Goal: Task Accomplishment & Management: Manage account settings

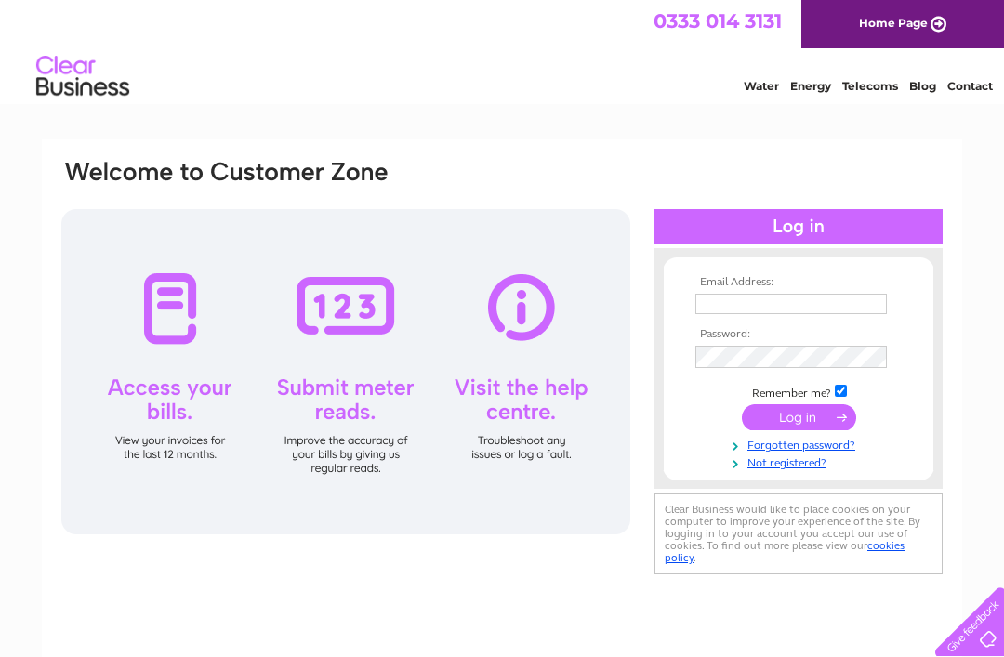
click at [810, 294] on input "text" at bounding box center [790, 304] width 191 height 20
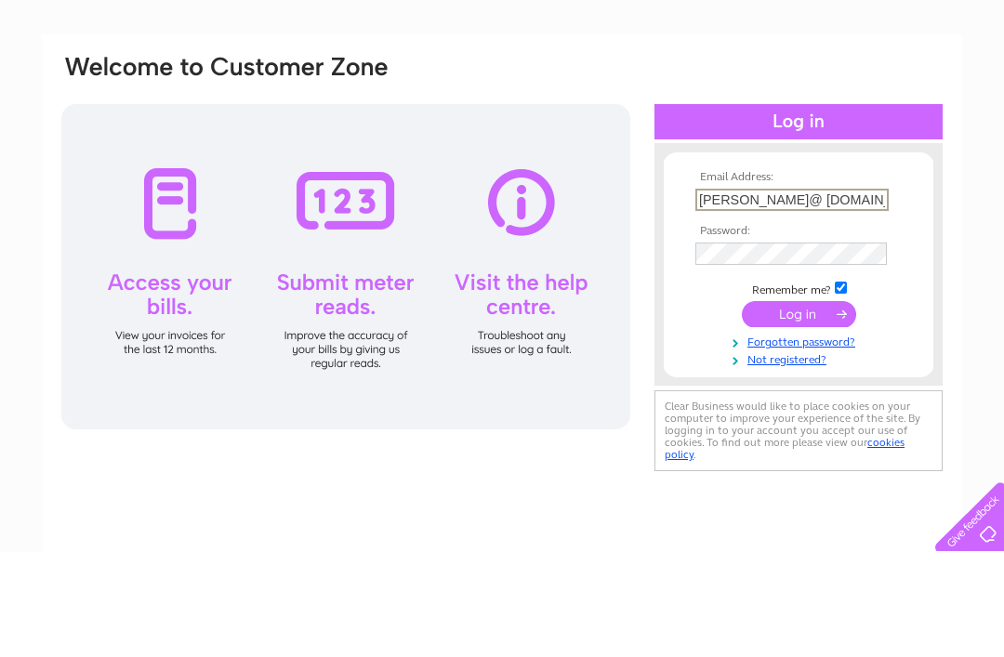
click at [836, 276] on tbody "Email Address: Liz-woodfield@ hotmail.co.uk Password: Remember me?" at bounding box center [799, 374] width 216 height 196
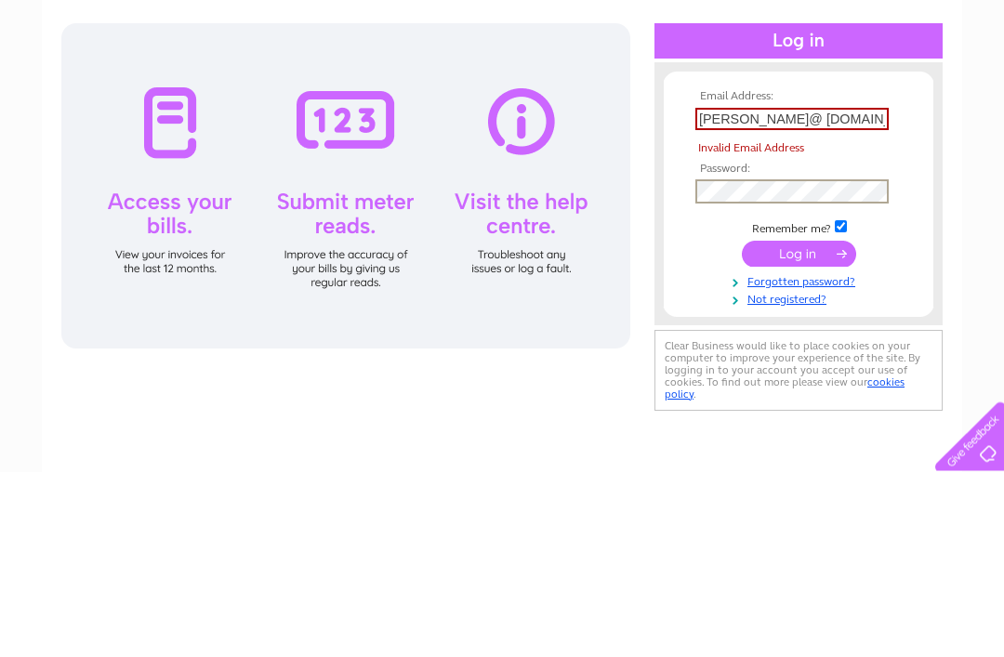
click at [822, 427] on input "submit" at bounding box center [799, 440] width 114 height 26
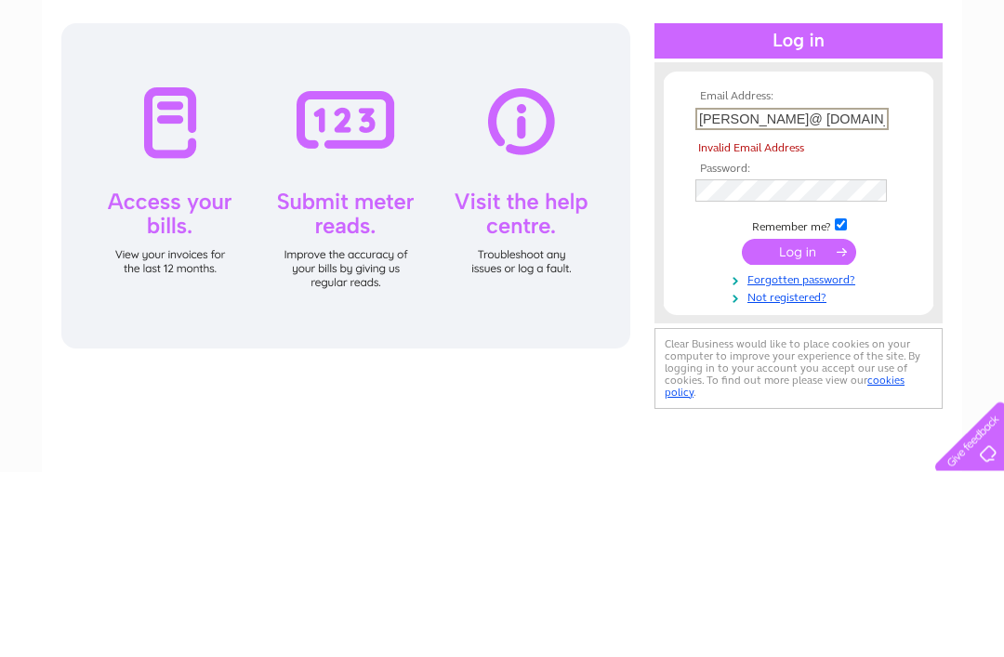
click at [825, 420] on td at bounding box center [799, 437] width 216 height 35
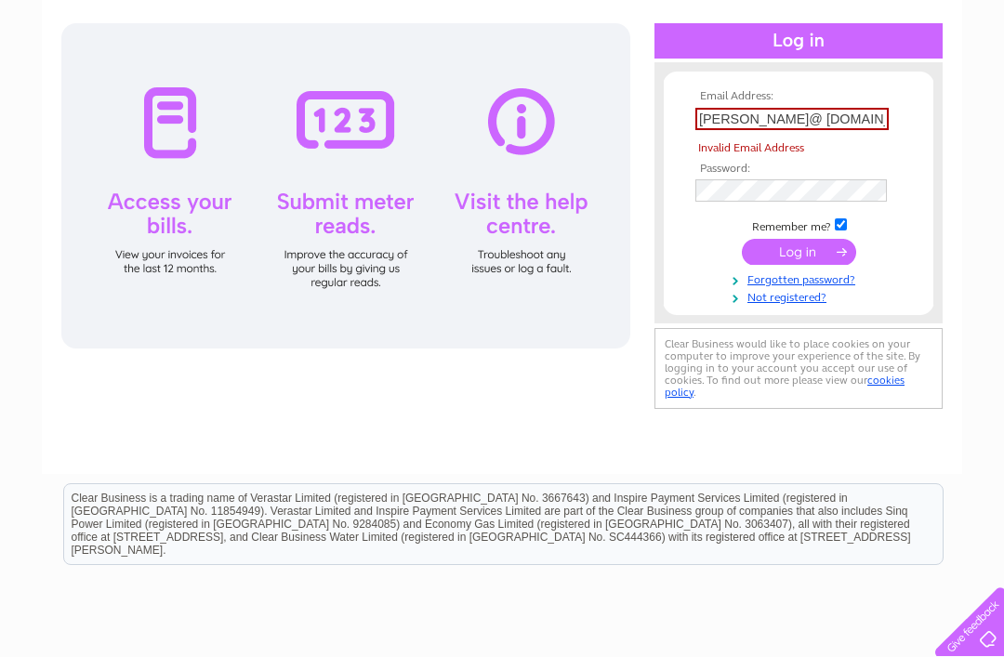
click at [810, 265] on input "submit" at bounding box center [799, 252] width 114 height 26
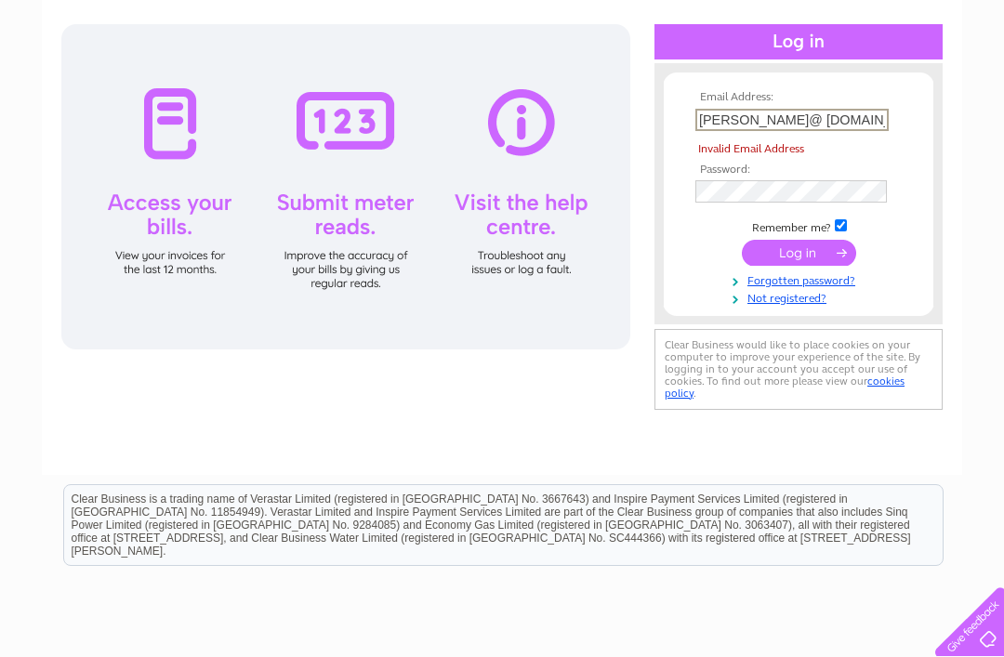
click at [810, 257] on input "submit" at bounding box center [799, 253] width 114 height 26
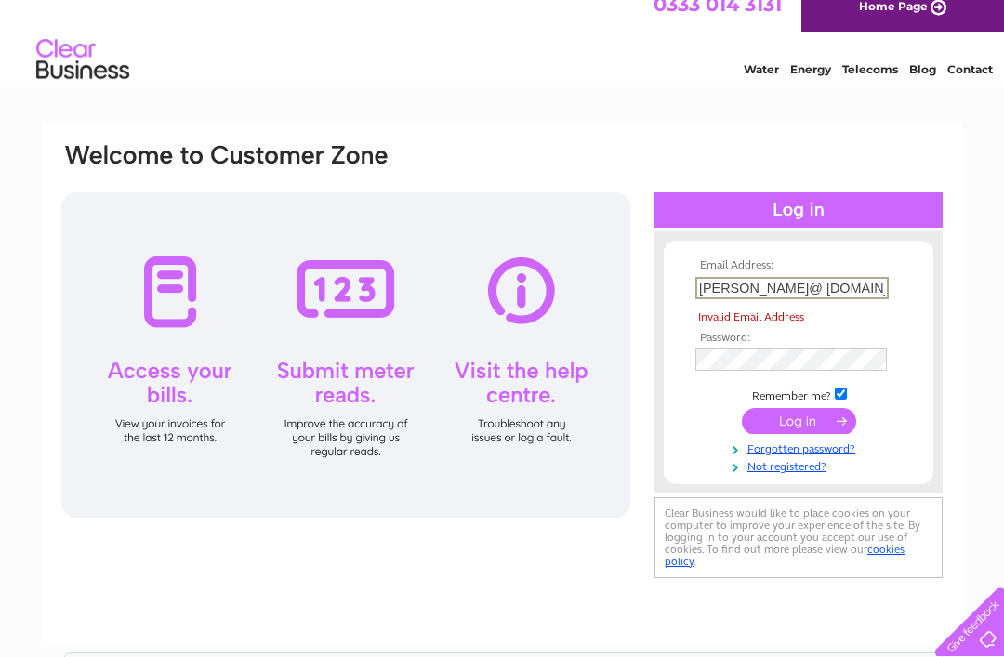
scroll to position [7, 0]
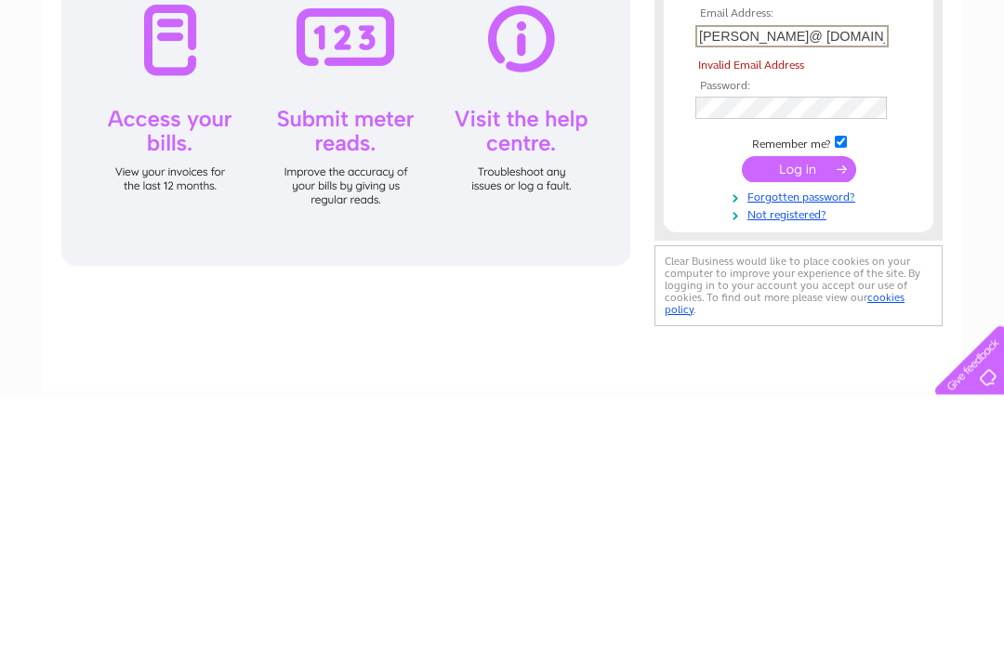
click at [842, 418] on input "submit" at bounding box center [799, 431] width 114 height 26
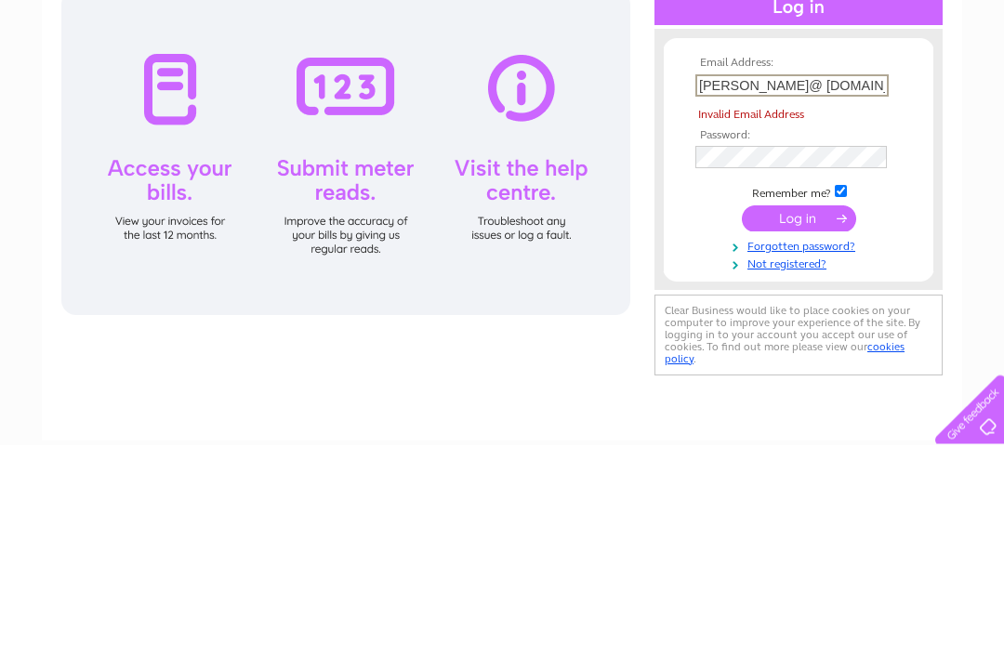
click at [892, 283] on td "Liz-woodfield@ hotmail.co.uk" at bounding box center [799, 299] width 216 height 32
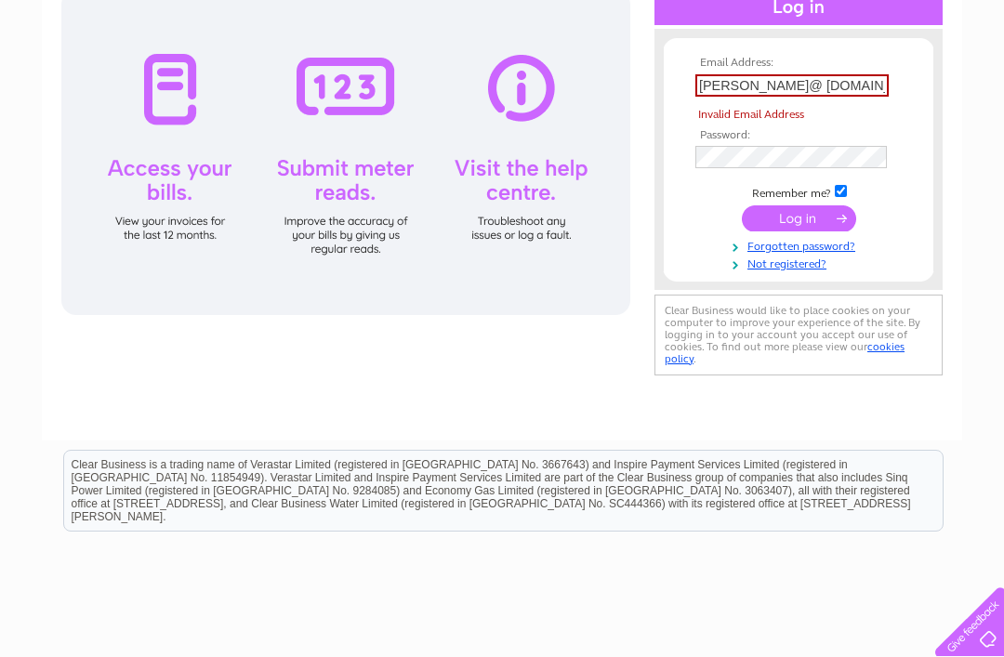
click at [883, 76] on input "Liz-woodfield@ hotmail.co.uk" at bounding box center [791, 85] width 193 height 22
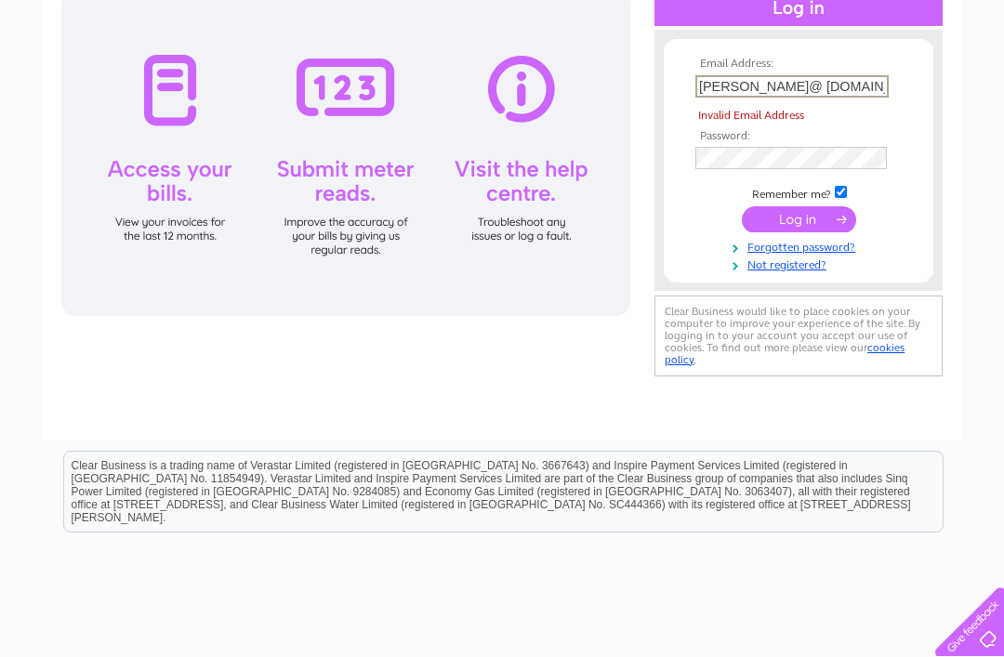
click at [883, 78] on input "Liz-woodfield@ hotmail.co.uk" at bounding box center [791, 86] width 193 height 22
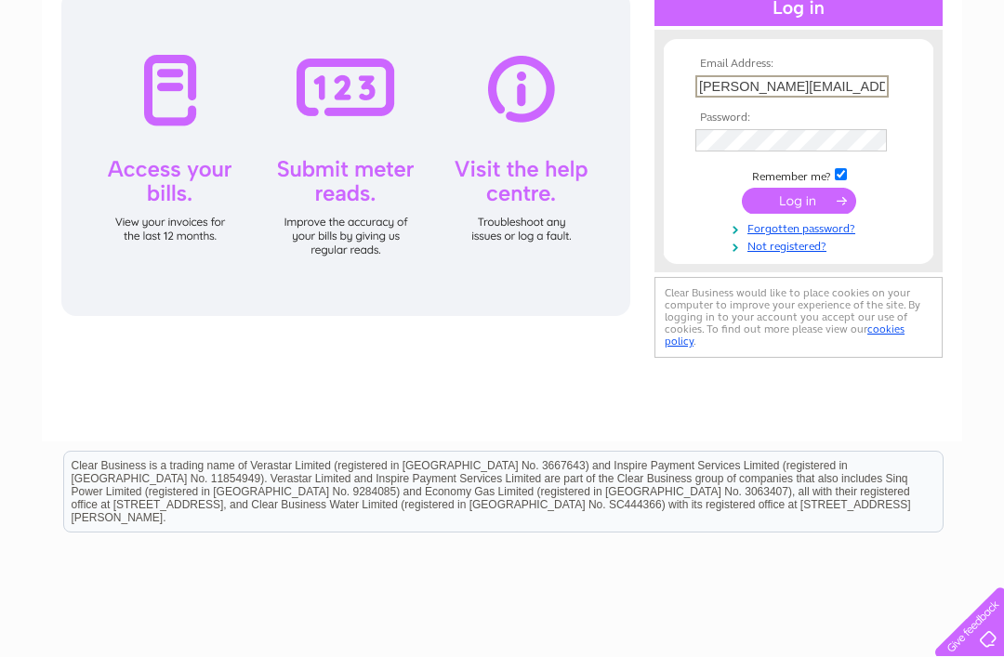
type input "Liz-woodfield@hotmail.co.uk"
click at [807, 202] on input "submit" at bounding box center [799, 201] width 114 height 26
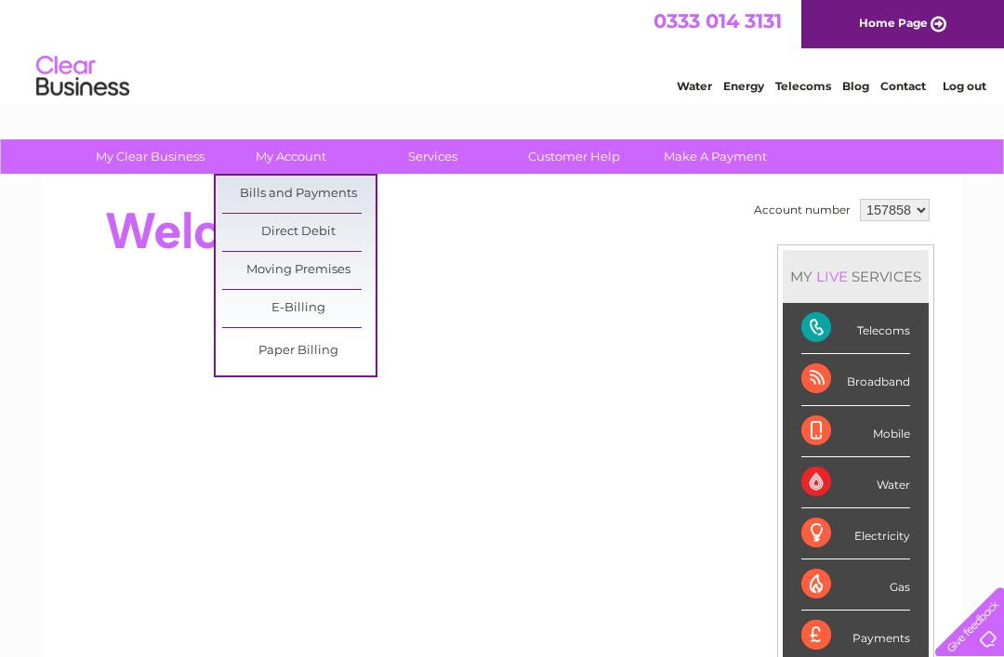
click at [334, 197] on link "Bills and Payments" at bounding box center [298, 194] width 153 height 37
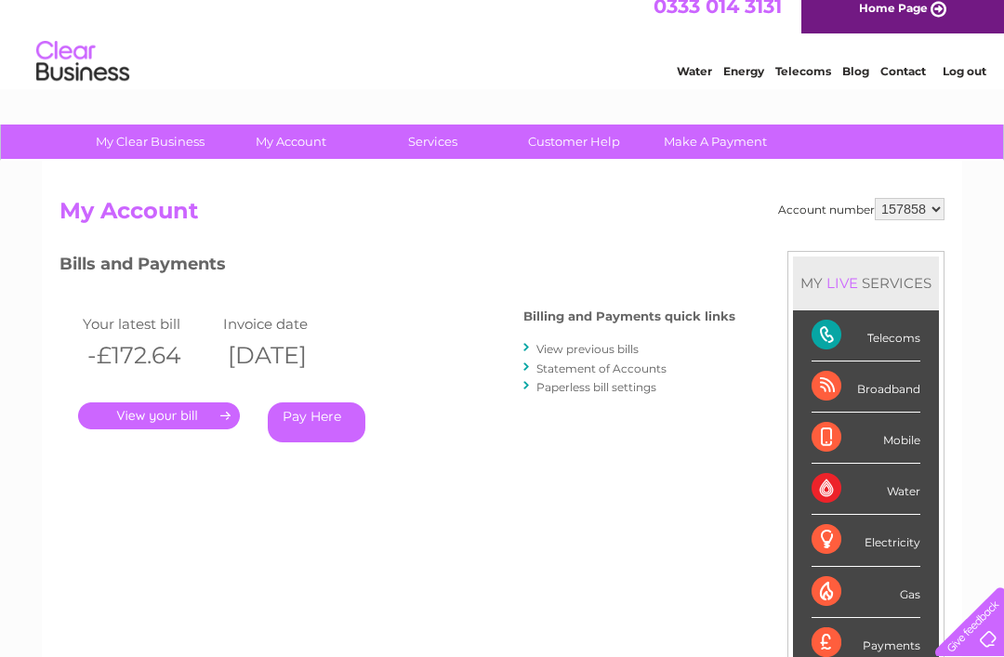
scroll to position [37, 0]
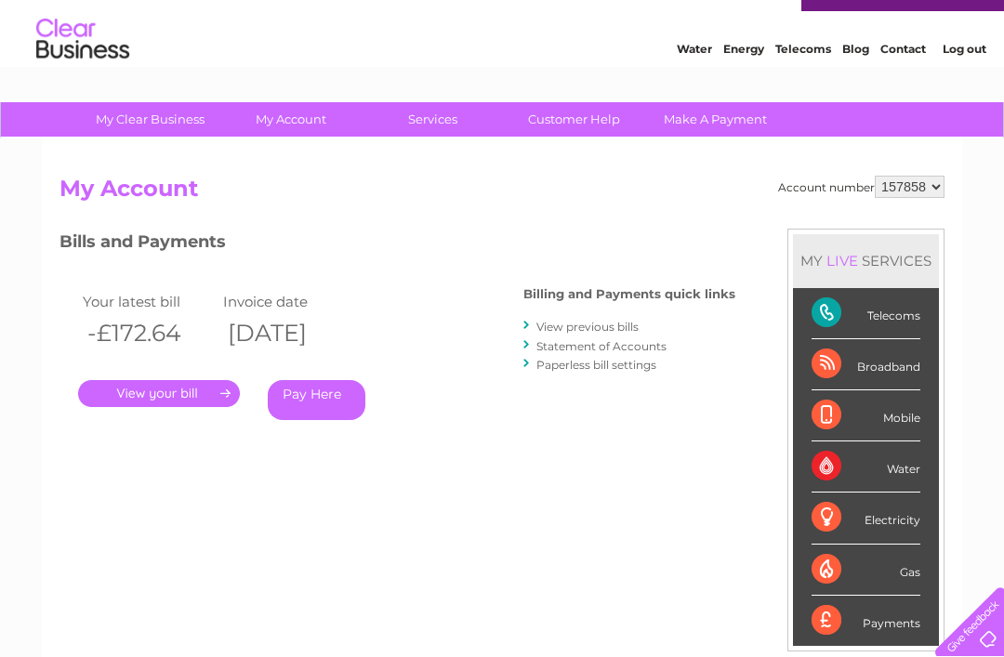
click at [621, 345] on link "Statement of Accounts" at bounding box center [601, 346] width 130 height 14
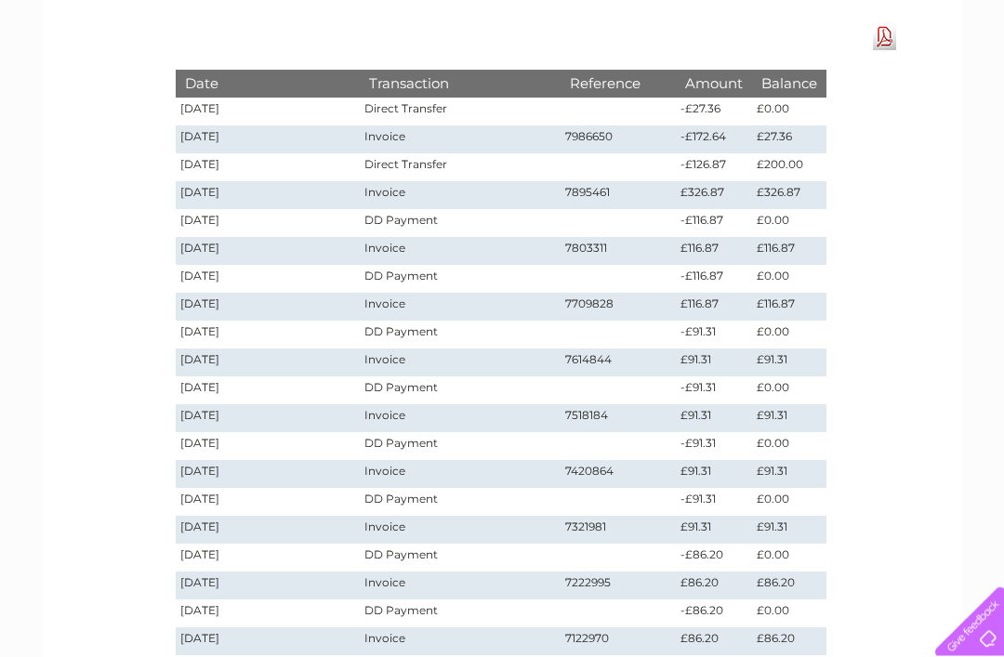
scroll to position [245, 0]
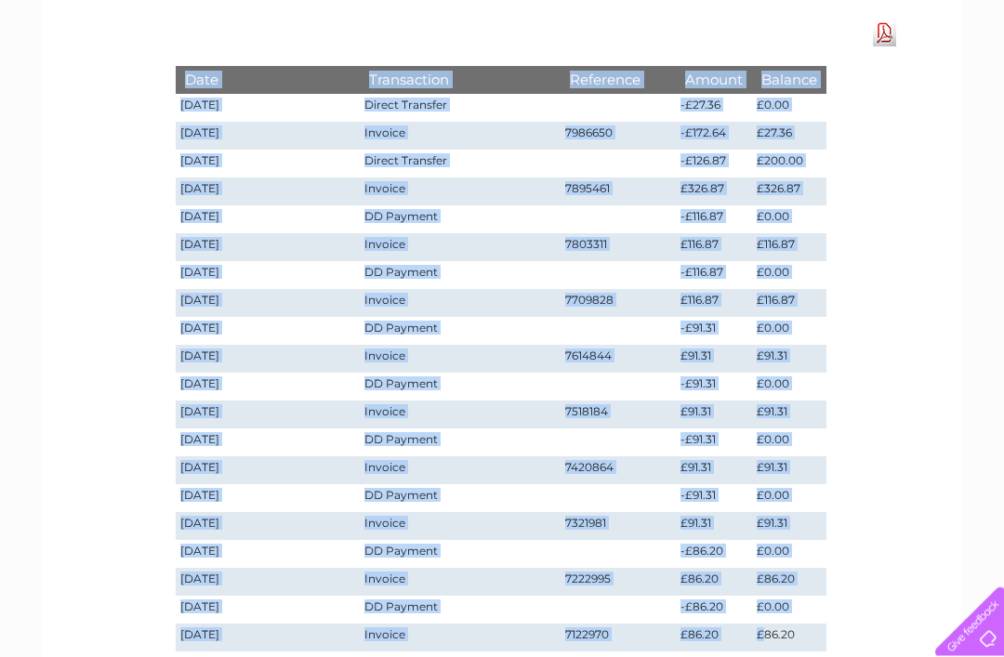
click at [947, 361] on div "Account number 157858 Statement of Accounts Download Pdf Date Transaction Refer…" at bounding box center [502, 315] width 920 height 771
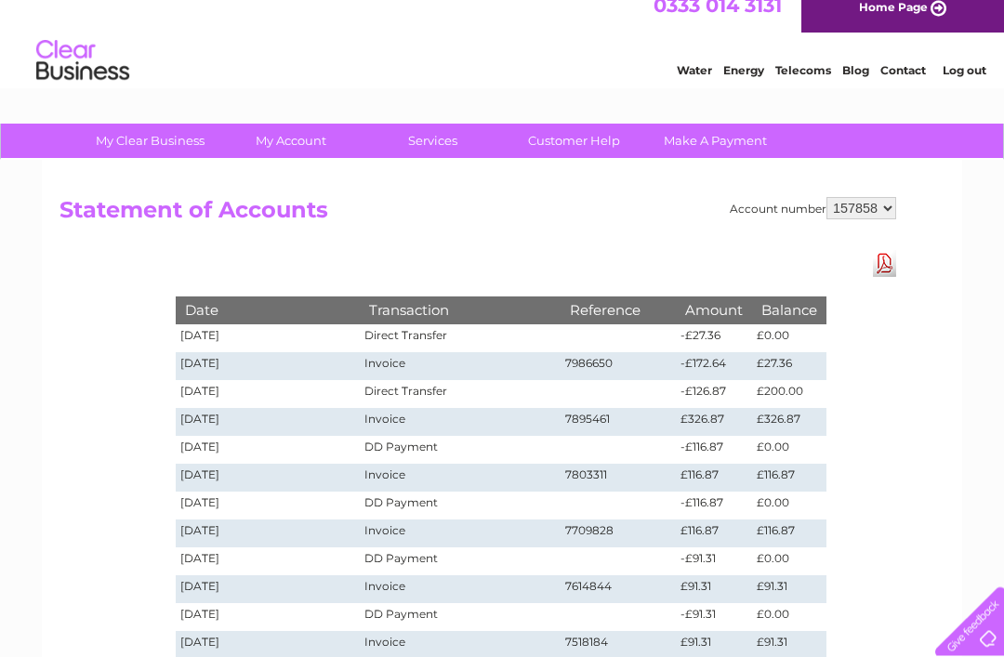
scroll to position [15, 0]
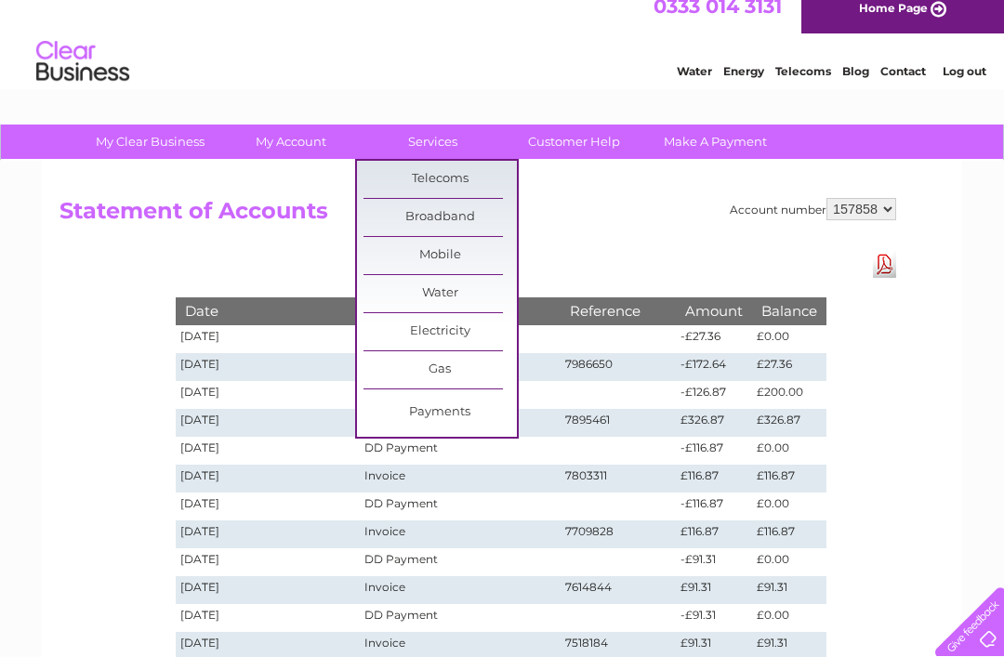
click at [444, 213] on link "Broadband" at bounding box center [439, 217] width 153 height 37
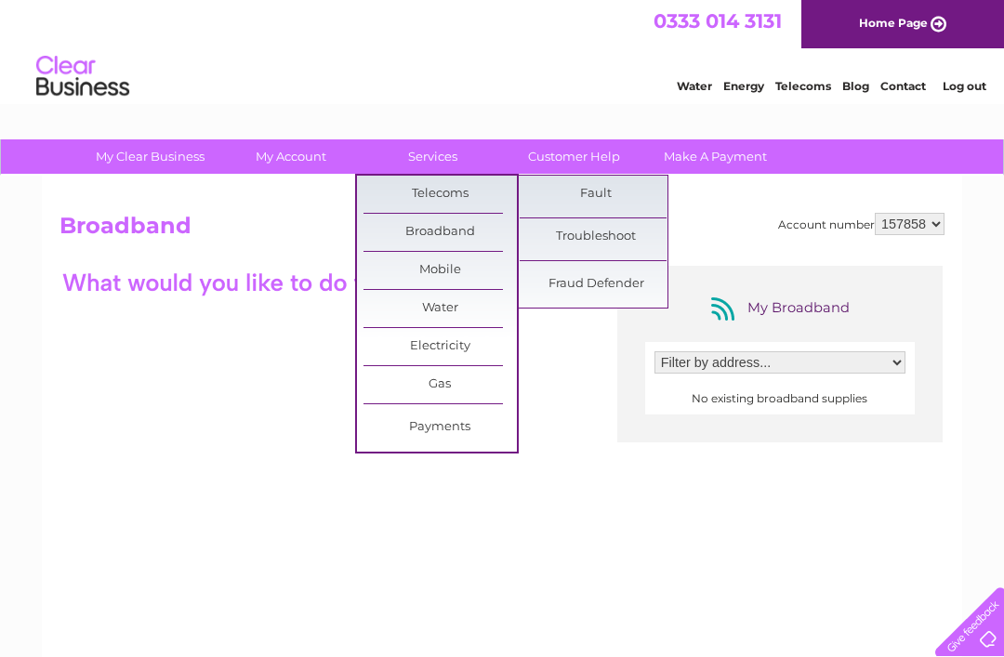
click at [440, 185] on link "Telecoms" at bounding box center [439, 194] width 153 height 37
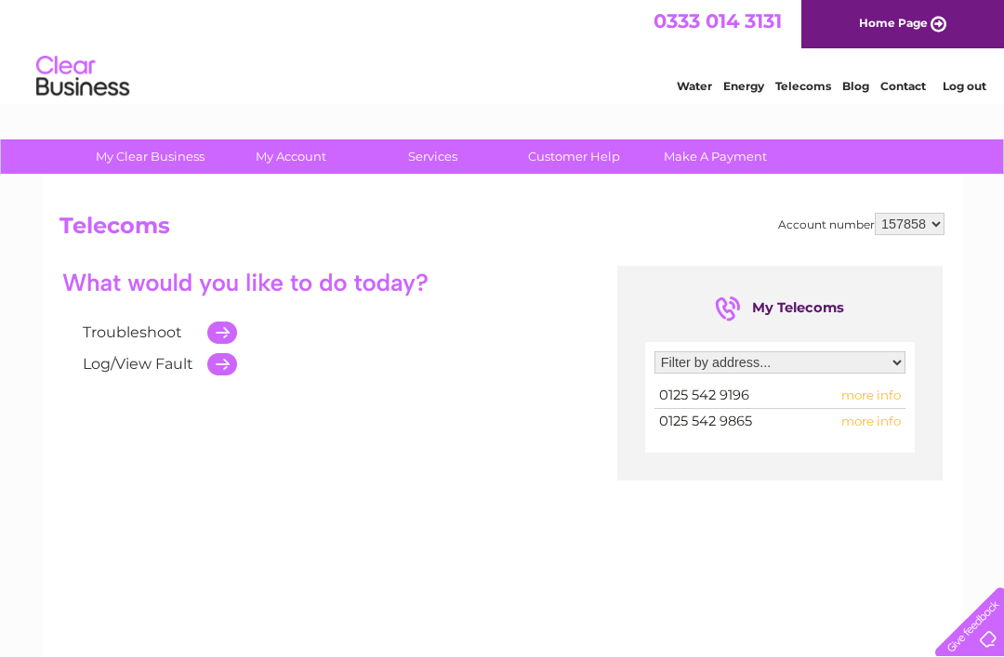
click at [889, 390] on span "more info" at bounding box center [870, 395] width 59 height 15
click at [879, 400] on span "more info" at bounding box center [870, 395] width 59 height 15
click at [870, 402] on span "more info" at bounding box center [870, 395] width 59 height 15
click at [876, 422] on span "more info" at bounding box center [870, 421] width 59 height 15
click at [873, 392] on span "more info" at bounding box center [870, 395] width 59 height 15
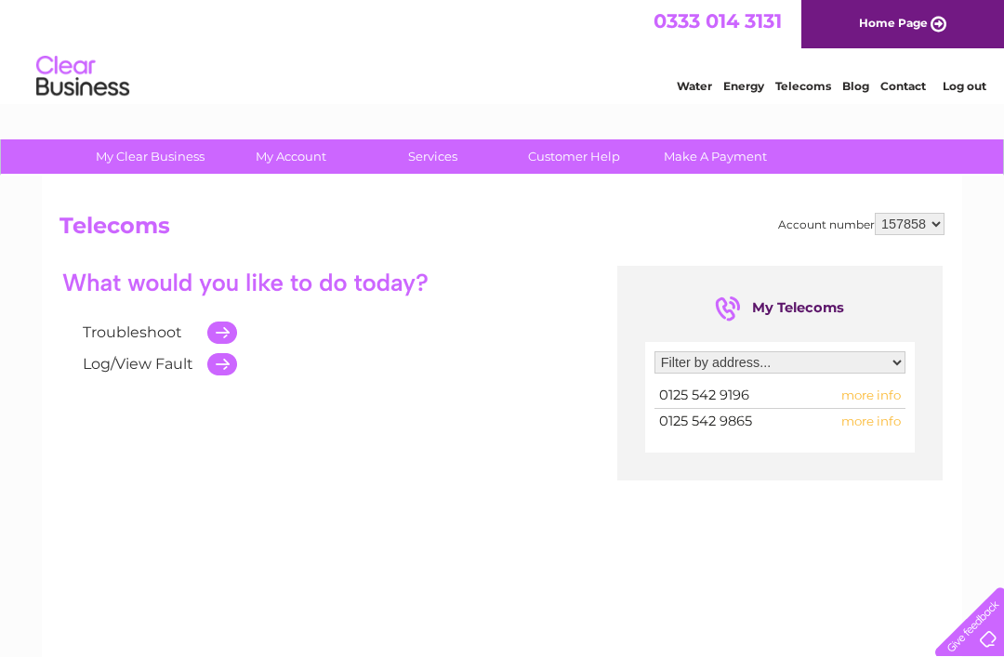
click at [876, 398] on span "more info" at bounding box center [870, 395] width 59 height 15
click at [881, 402] on span "more info" at bounding box center [870, 395] width 59 height 15
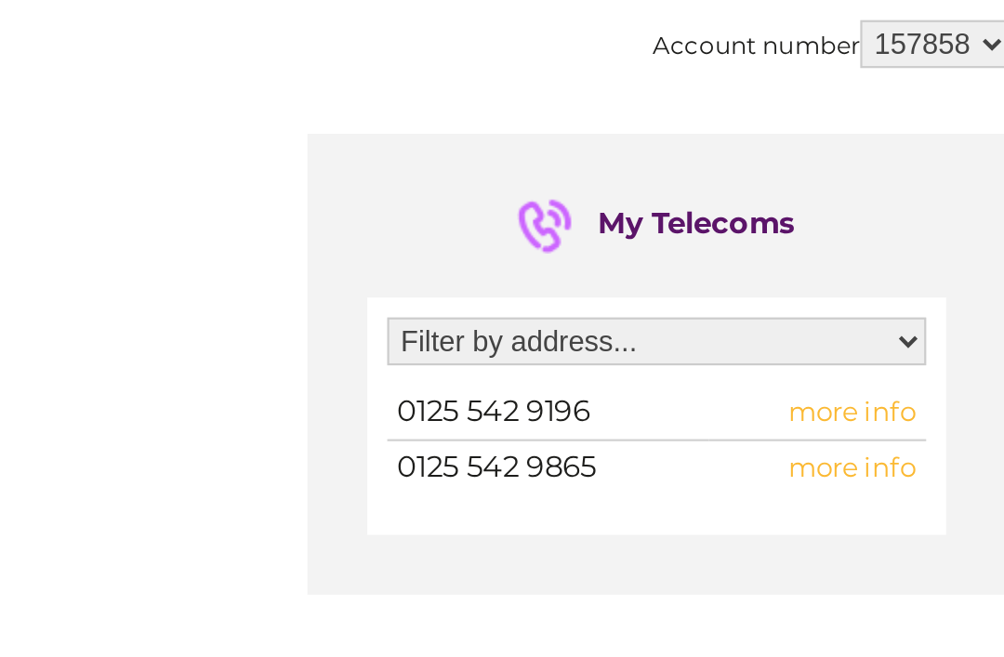
click at [841, 388] on span "more info" at bounding box center [870, 395] width 59 height 15
click at [841, 414] on span "more info" at bounding box center [870, 421] width 59 height 15
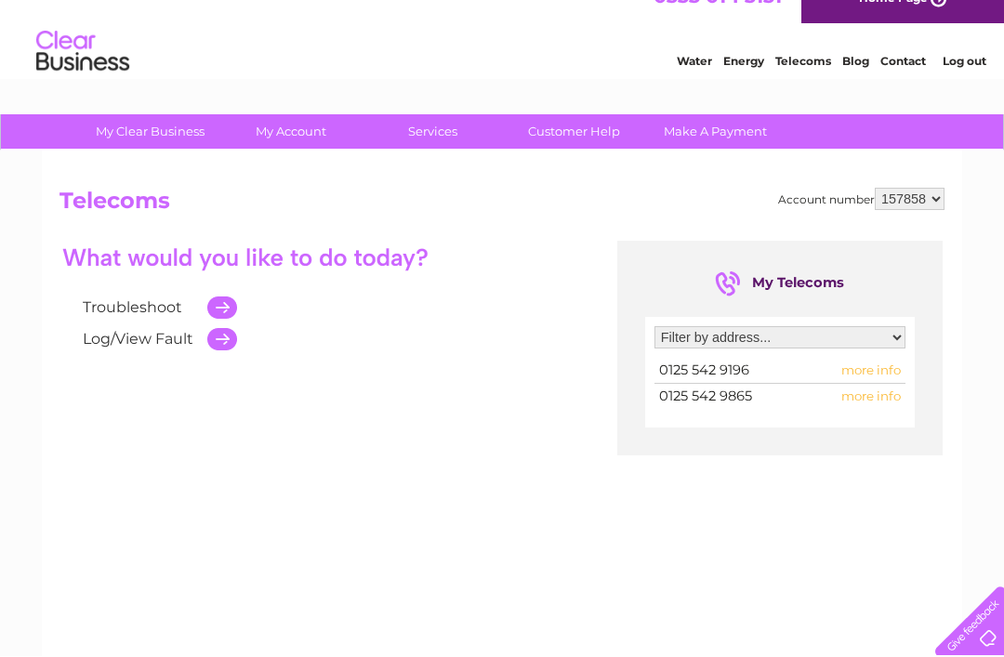
scroll to position [25, 0]
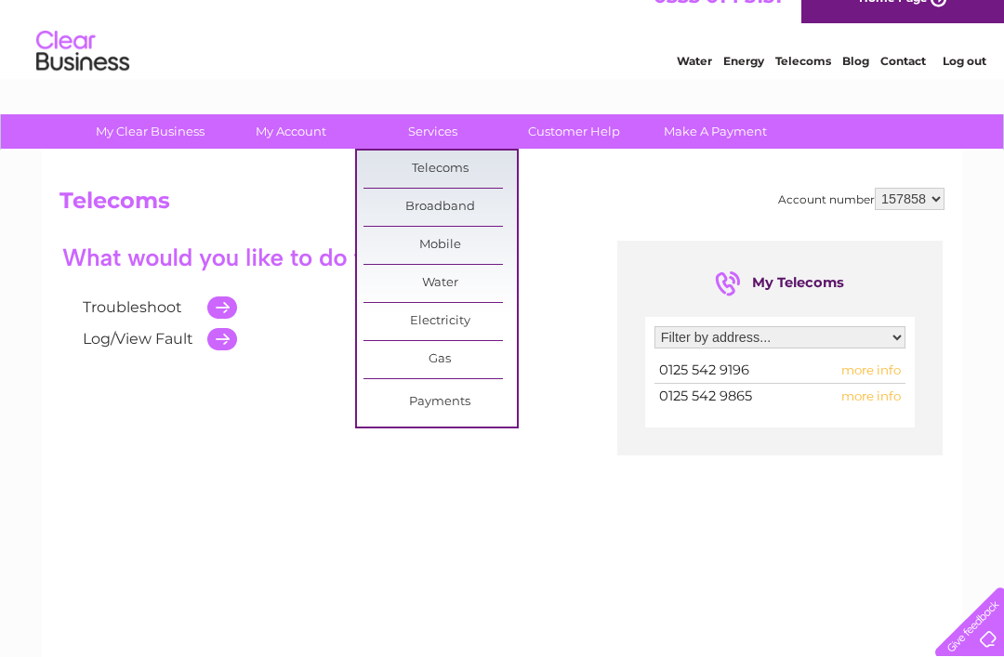
click at [454, 409] on link "Payments" at bounding box center [439, 402] width 153 height 37
click at [467, 206] on link "Broadband" at bounding box center [439, 207] width 153 height 37
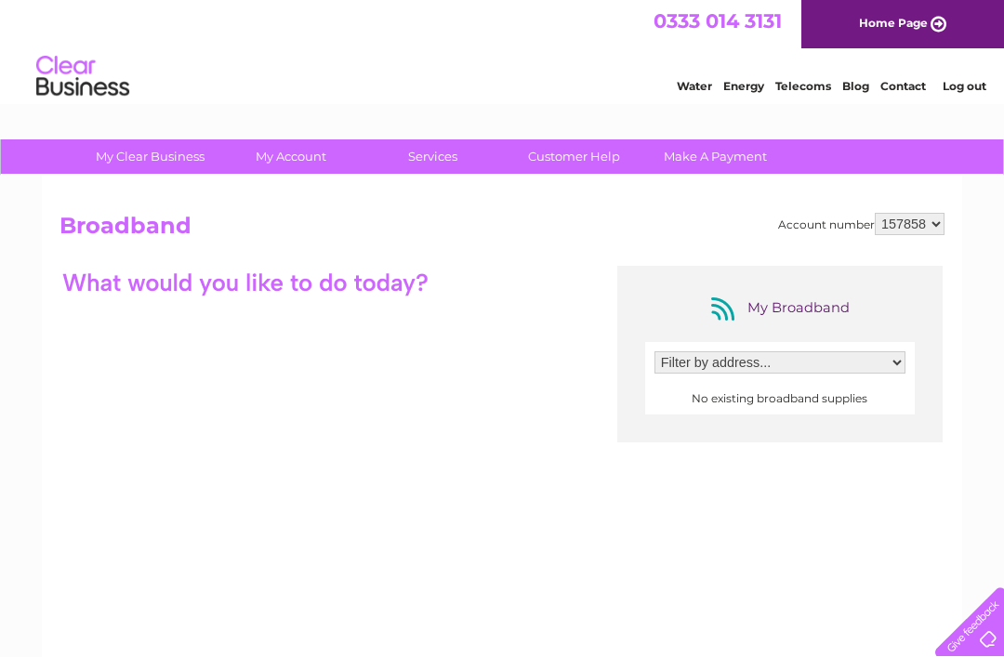
click at [896, 355] on select "Filter by address..." at bounding box center [779, 362] width 251 height 22
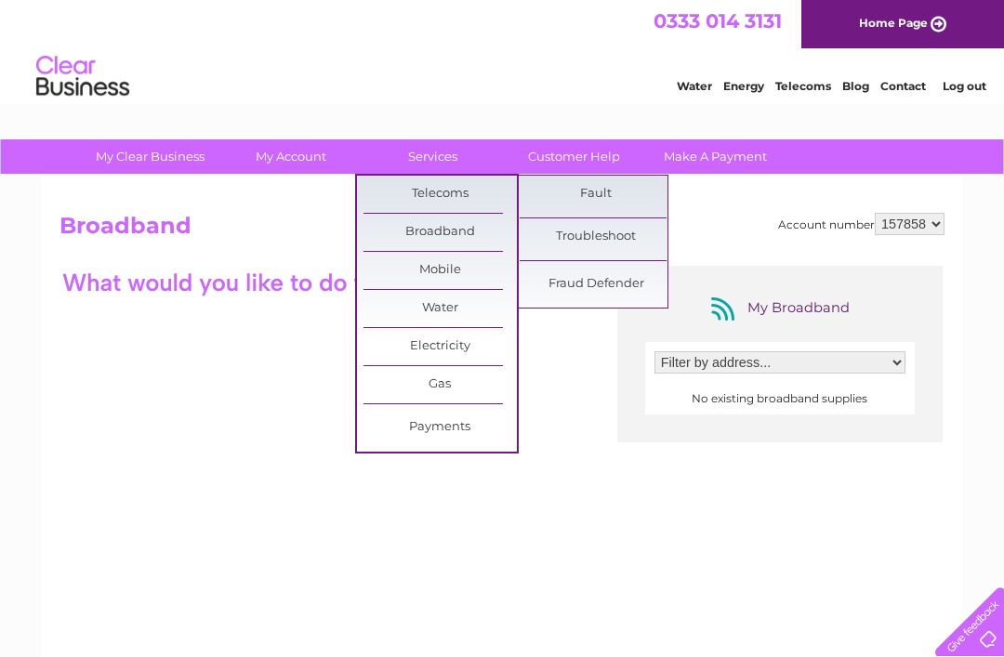
click at [441, 182] on link "Telecoms" at bounding box center [439, 194] width 153 height 37
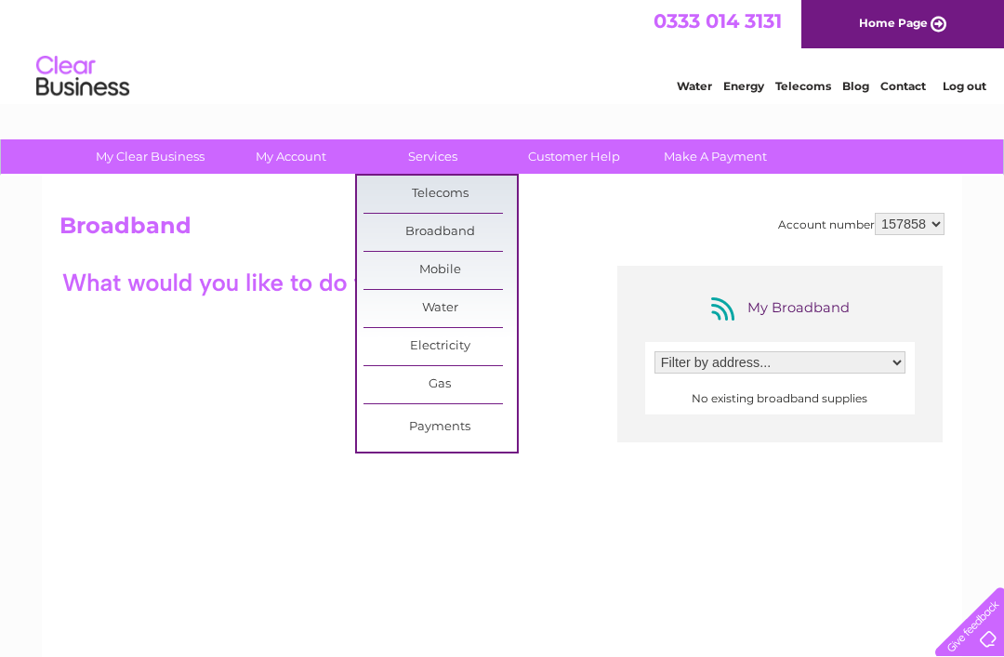
click at [573, 515] on div "My Broadband Filter by address... No existing broadband supplies" at bounding box center [501, 447] width 885 height 362
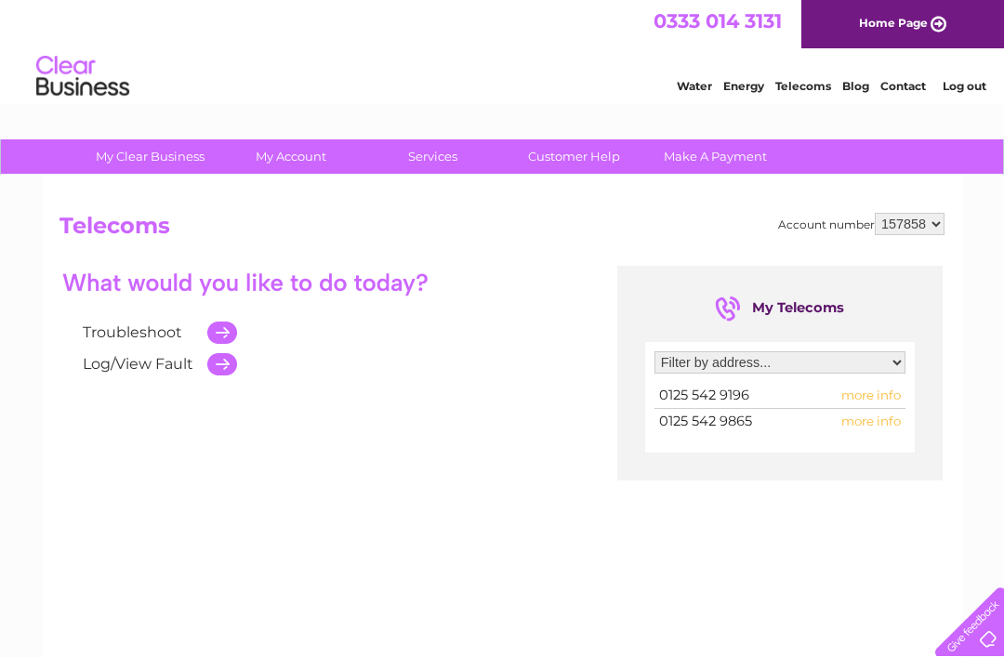
click at [312, 109] on html "0333 014 3131 Home Page Water Energy Telecoms Blog Contact Log out" at bounding box center [502, 54] width 1004 height 109
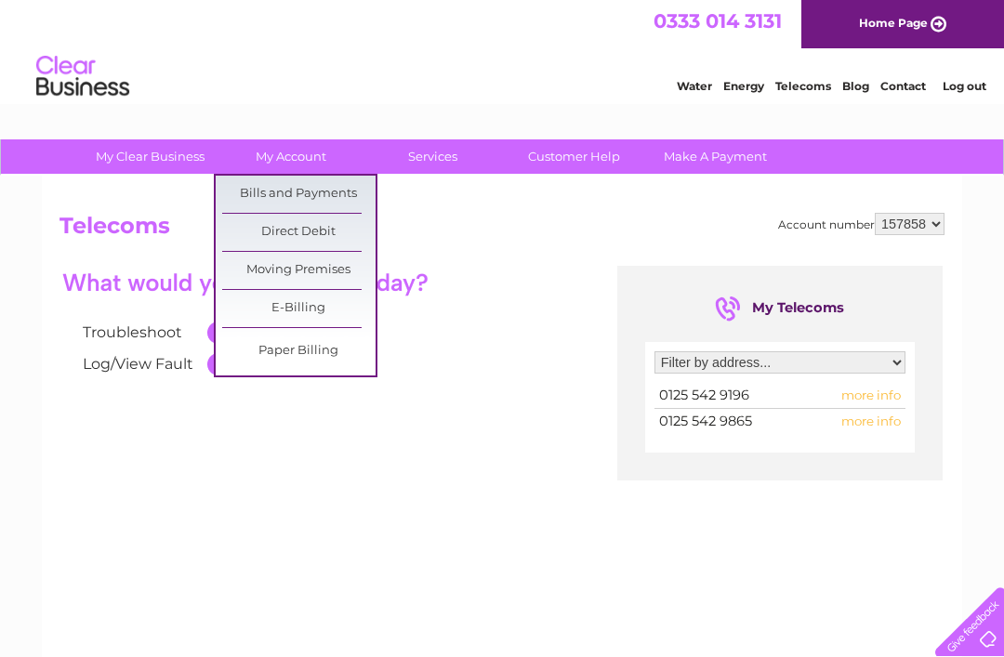
click at [317, 189] on link "Bills and Payments" at bounding box center [298, 194] width 153 height 37
click at [323, 200] on link "Bills and Payments" at bounding box center [298, 194] width 153 height 37
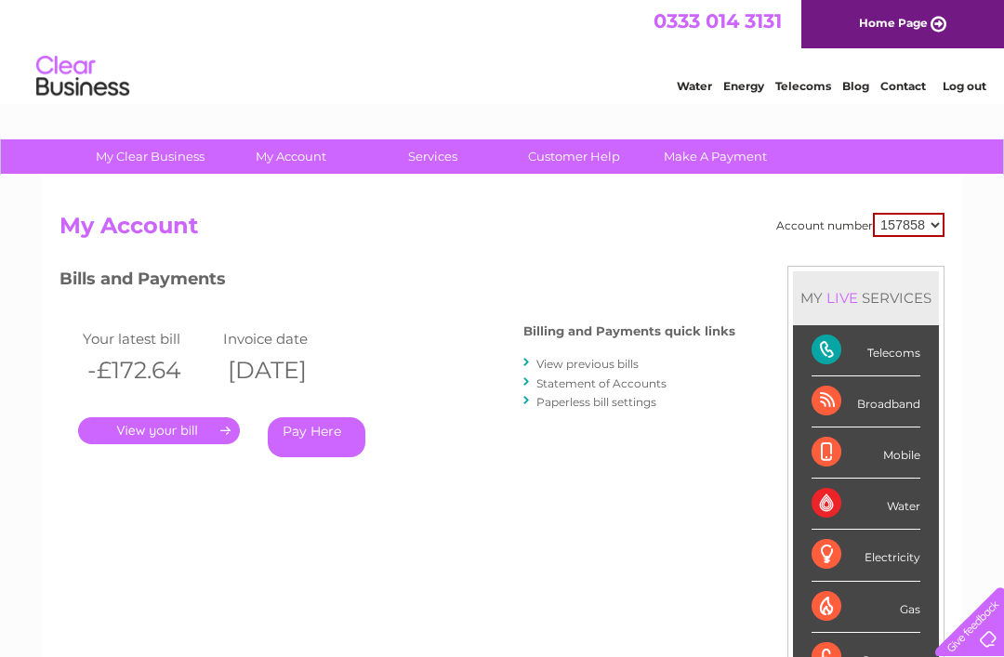
click at [597, 362] on link "View previous bills" at bounding box center [587, 364] width 102 height 14
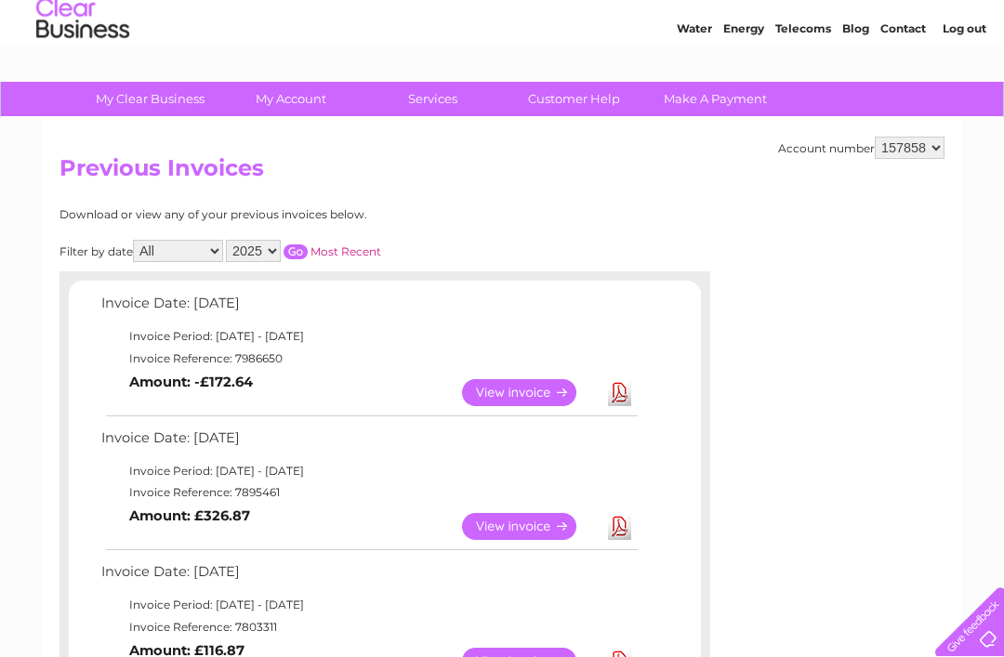
scroll to position [56, 0]
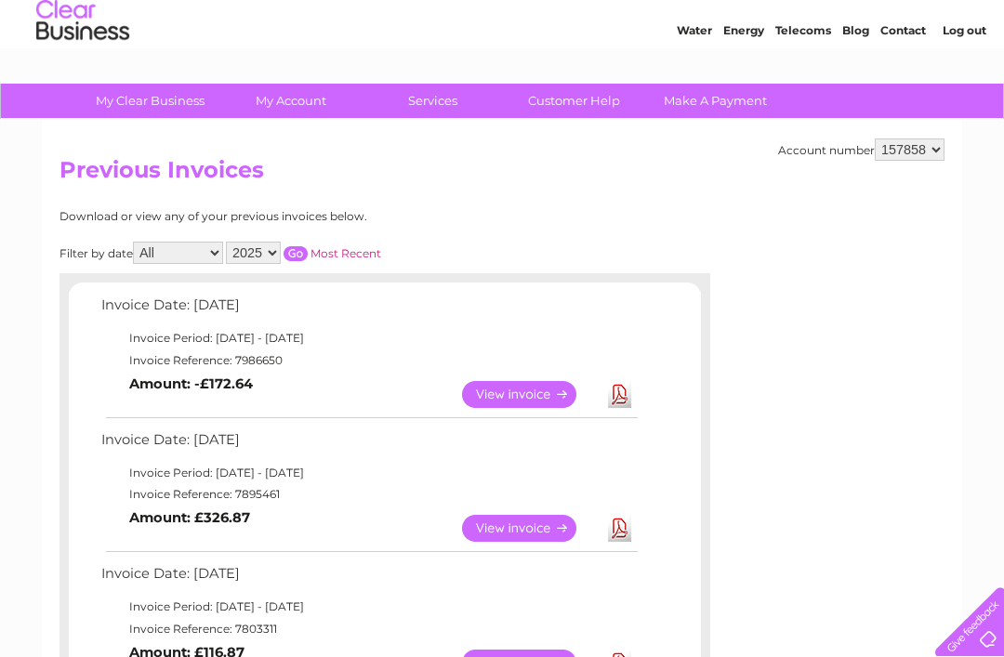
click at [972, 20] on li "Log out" at bounding box center [965, 30] width 56 height 23
click at [966, 37] on link "Log out" at bounding box center [964, 30] width 44 height 14
